Goal: Task Accomplishment & Management: Complete application form

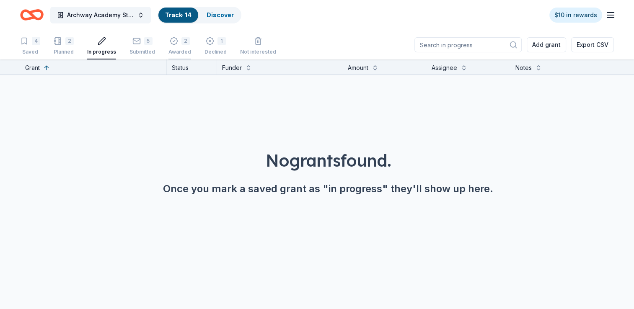
click at [174, 44] on icon "button" at bounding box center [174, 41] width 8 height 8
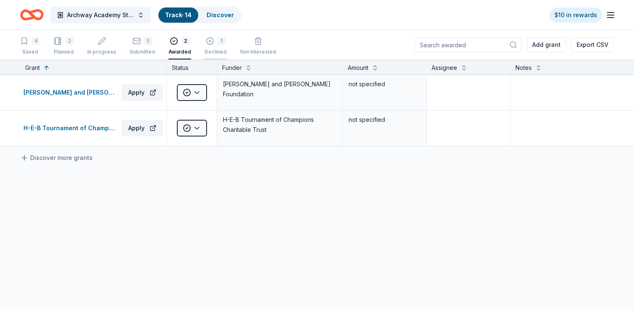
click at [219, 52] on div "Declined" at bounding box center [216, 52] width 22 height 7
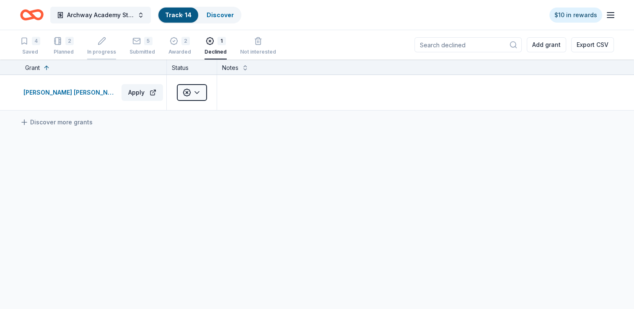
click at [98, 52] on div "In progress" at bounding box center [101, 52] width 29 height 7
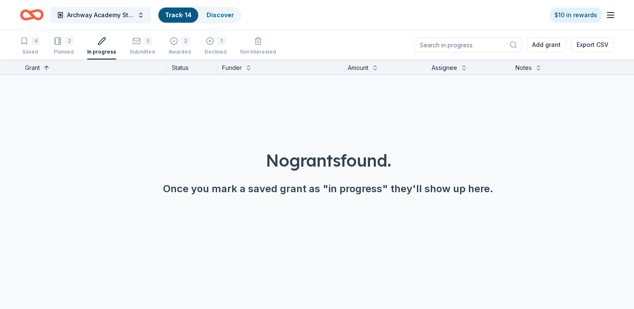
click at [74, 51] on div "4 Saved 2 Planned In progress 5 Submitted 2 Awarded 1 Declined Not interested" at bounding box center [148, 47] width 256 height 26
click at [70, 51] on div "Planned" at bounding box center [64, 52] width 20 height 7
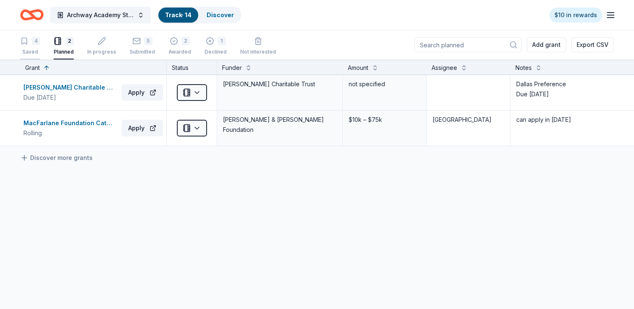
click at [34, 48] on div "4 Saved" at bounding box center [30, 46] width 20 height 18
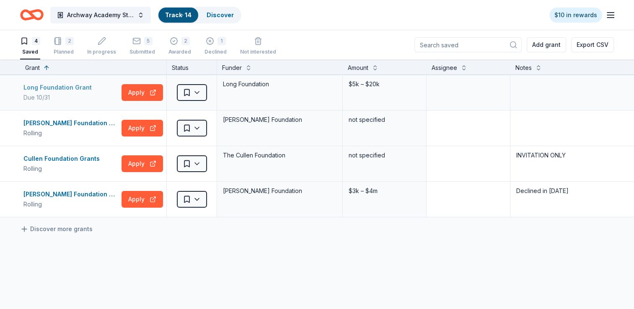
click at [79, 94] on div "Due 10/31" at bounding box center [59, 98] width 72 height 10
click at [141, 14] on button "Archway Academy Student Fund" at bounding box center [100, 15] width 101 height 17
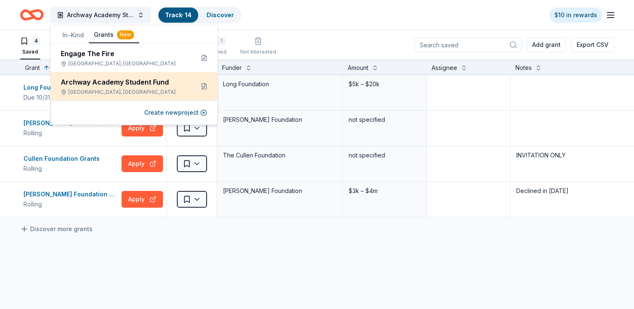
click at [157, 89] on div "[GEOGRAPHIC_DATA], [GEOGRAPHIC_DATA]" at bounding box center [124, 92] width 127 height 7
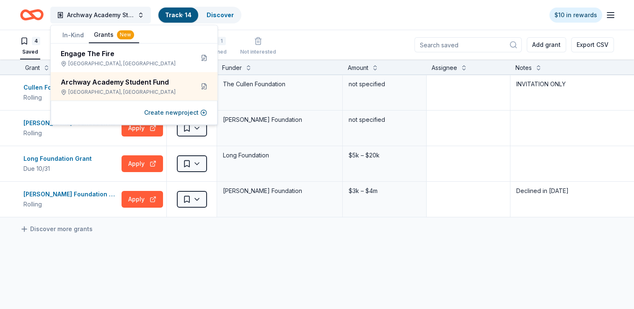
click at [322, 19] on div "Archway Academy Student Fund Track · 14 Discover $10 in rewards" at bounding box center [317, 15] width 594 height 20
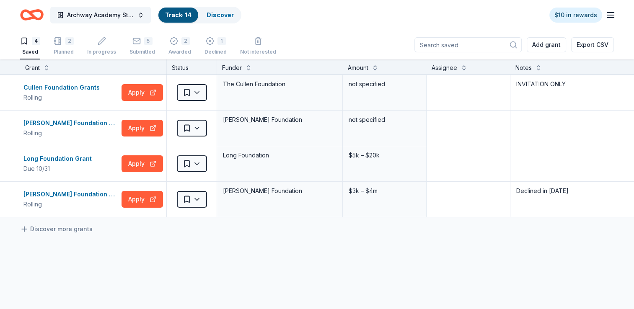
click at [36, 16] on icon "Home" at bounding box center [31, 15] width 23 height 20
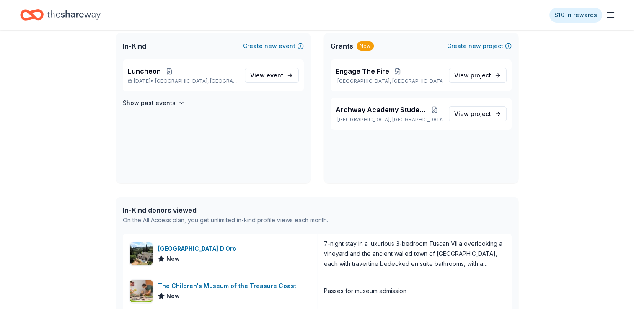
scroll to position [42, 0]
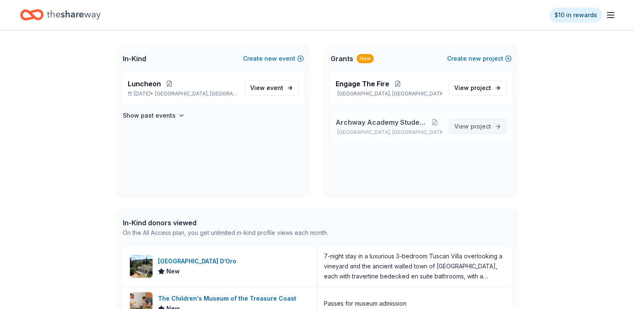
click at [467, 129] on span "View project" at bounding box center [473, 127] width 37 height 10
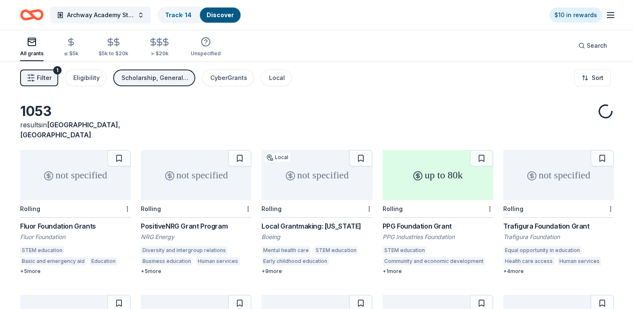
click at [48, 80] on span "Filter" at bounding box center [44, 78] width 15 height 10
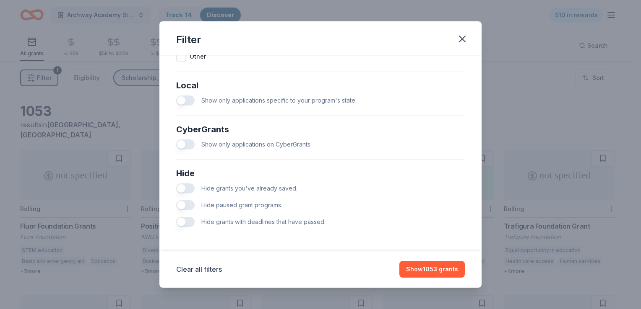
scroll to position [468, 0]
click at [179, 101] on button "button" at bounding box center [185, 101] width 18 height 10
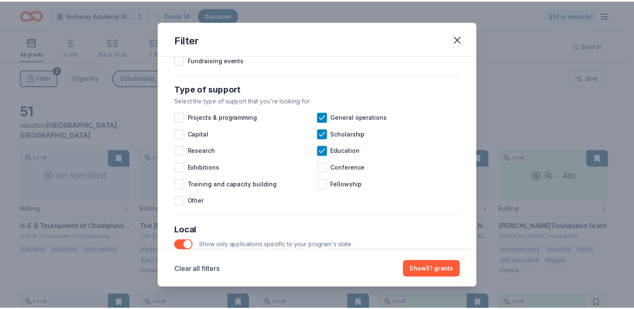
scroll to position [310, 0]
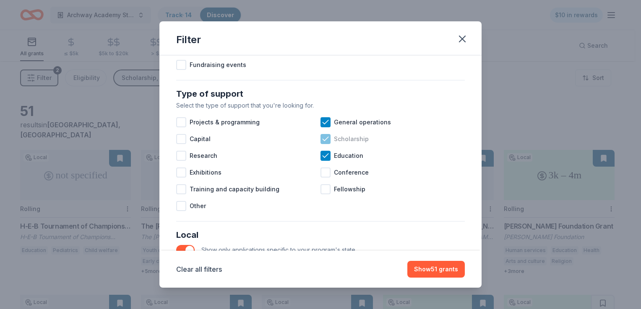
click at [324, 143] on icon at bounding box center [325, 139] width 8 height 8
click at [442, 271] on button "Show 49 grants" at bounding box center [435, 269] width 60 height 17
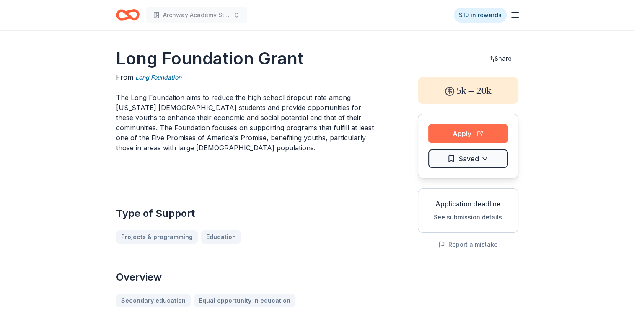
click at [466, 136] on button "Apply" at bounding box center [469, 134] width 80 height 18
